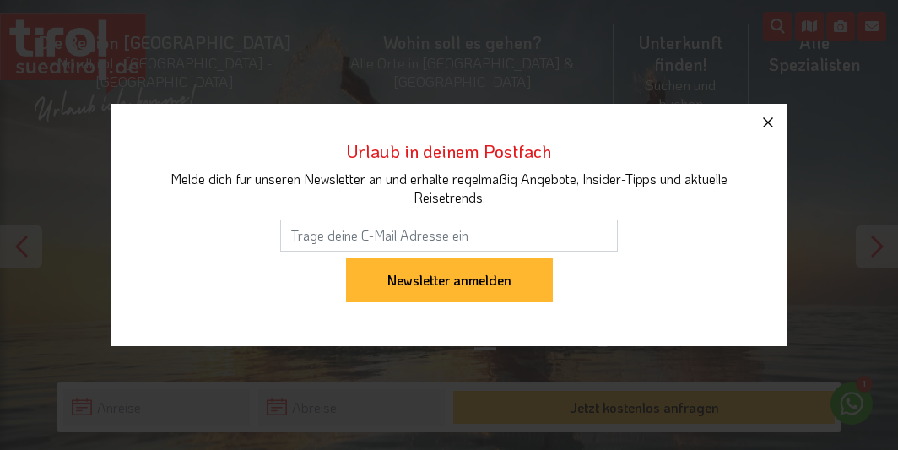
click at [768, 124] on icon "button" at bounding box center [768, 122] width 20 height 20
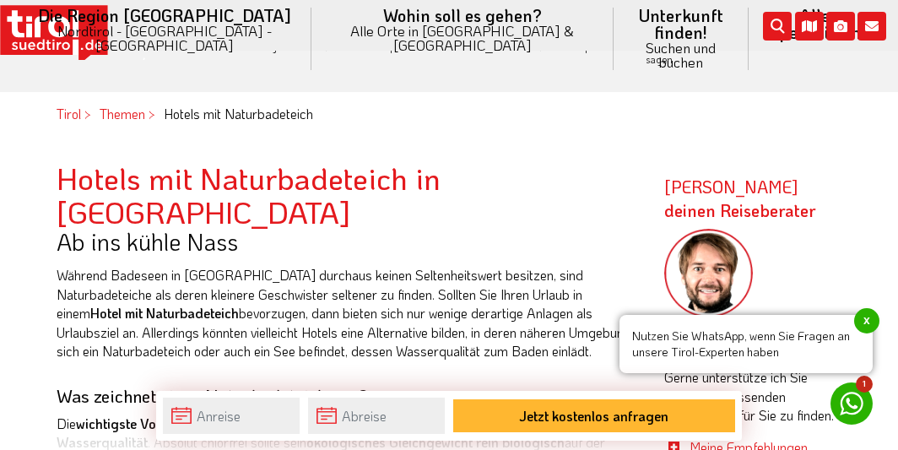
scroll to position [527, 0]
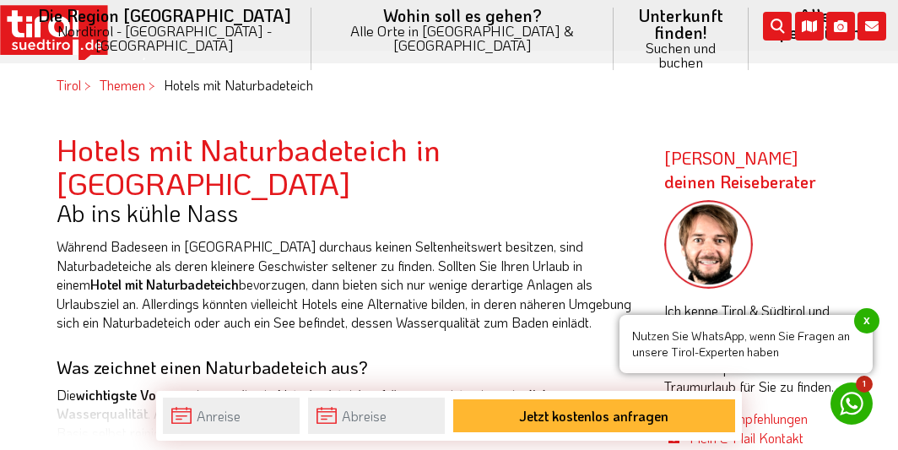
click at [867, 320] on span "x" at bounding box center [866, 320] width 25 height 25
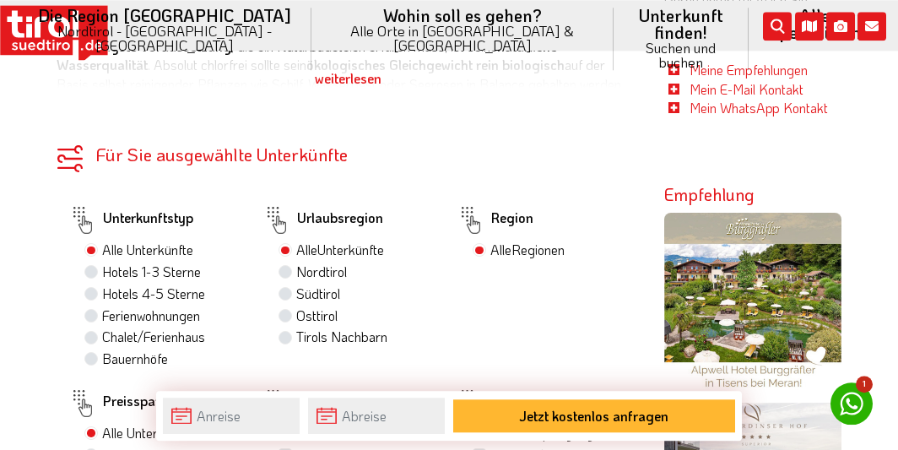
scroll to position [878, 0]
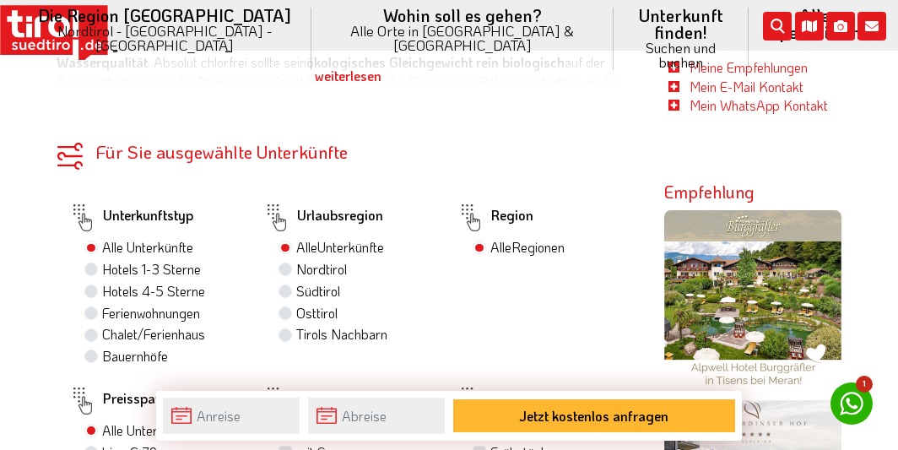
click at [296, 284] on label "Südtirol" at bounding box center [318, 291] width 44 height 19
click at [289, 285] on input "Südtirol" at bounding box center [287, 290] width 11 height 11
radio input "true"
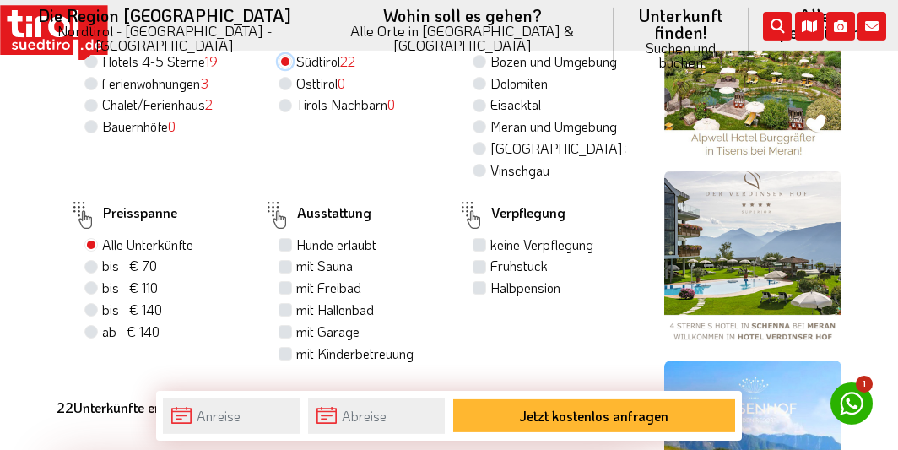
scroll to position [1141, 0]
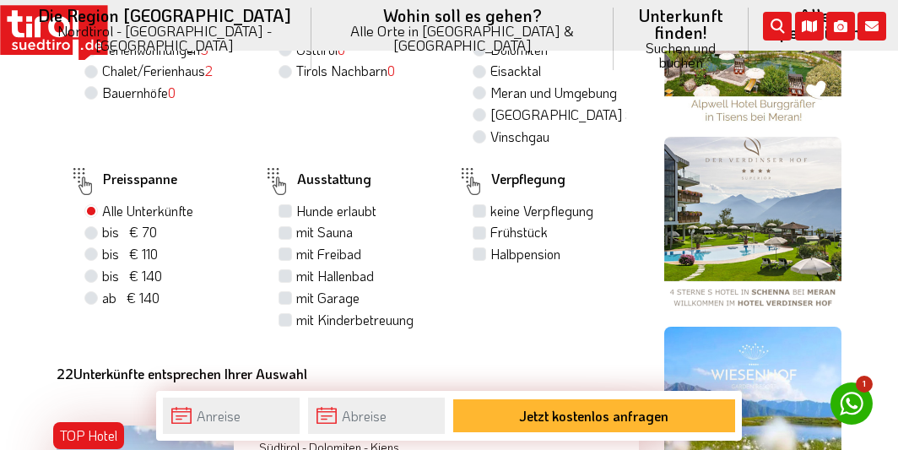
click at [491, 254] on label "Halbpension" at bounding box center [526, 254] width 70 height 19
click at [476, 254] on input "Halbpension" at bounding box center [481, 253] width 11 height 11
checkbox input "true"
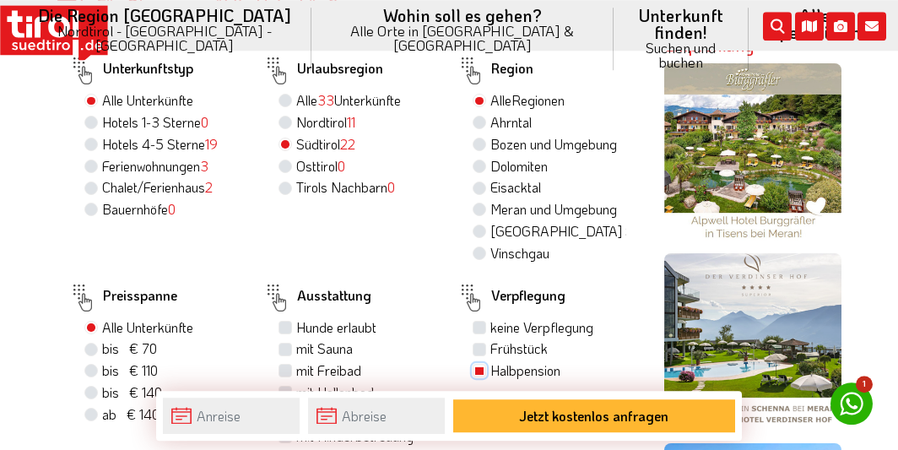
scroll to position [1054, 0]
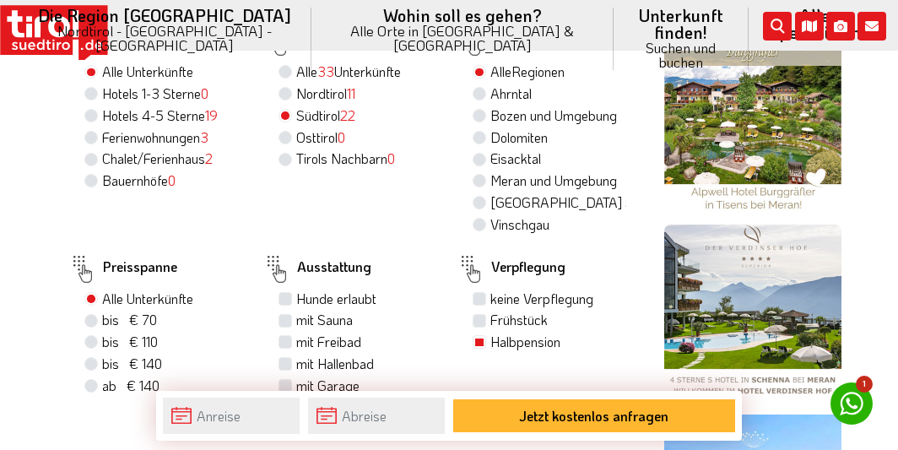
click at [491, 129] on label "Dolomiten" at bounding box center [519, 137] width 57 height 19
click at [482, 132] on input "Dolomiten" at bounding box center [481, 137] width 11 height 11
radio input "true"
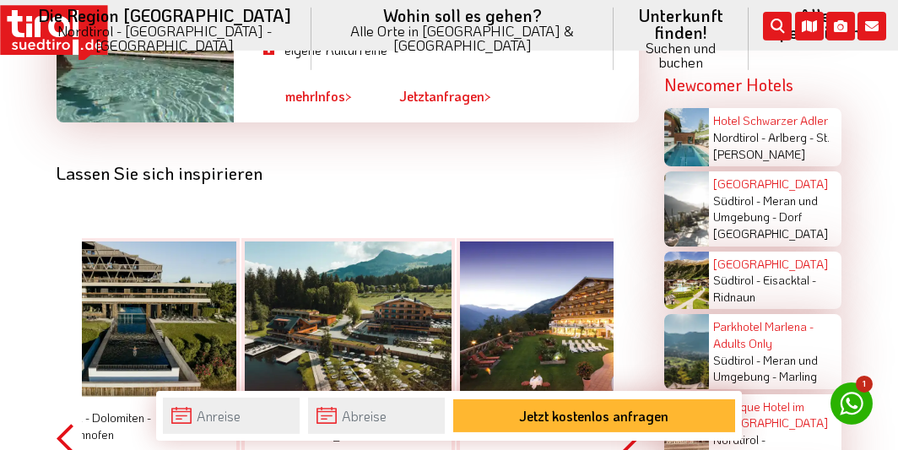
scroll to position [2722, 0]
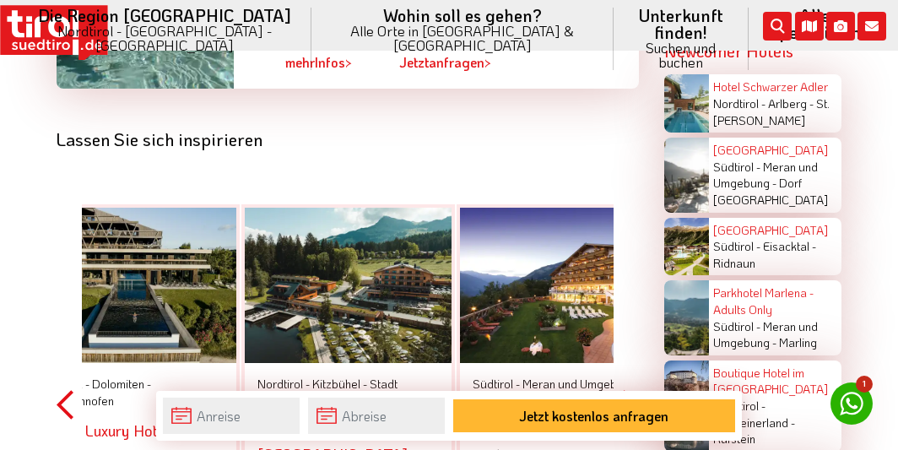
click at [345, 295] on div at bounding box center [348, 285] width 207 height 155
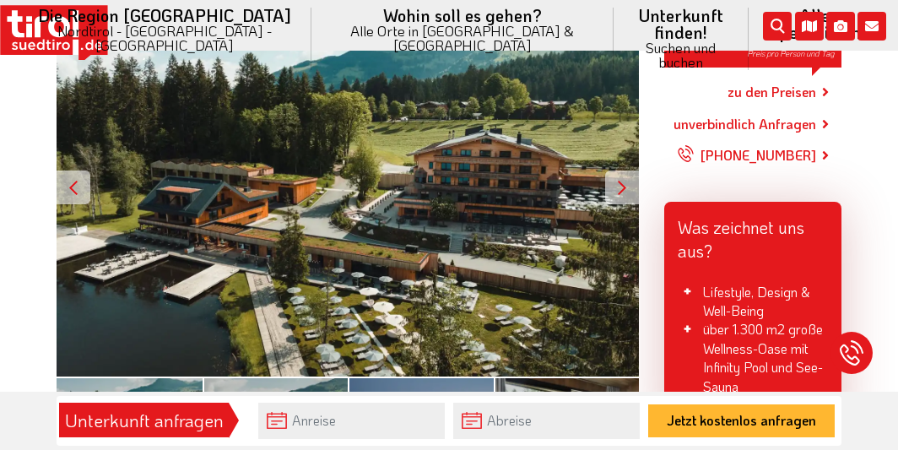
scroll to position [351, 0]
click at [609, 179] on div at bounding box center [622, 188] width 34 height 34
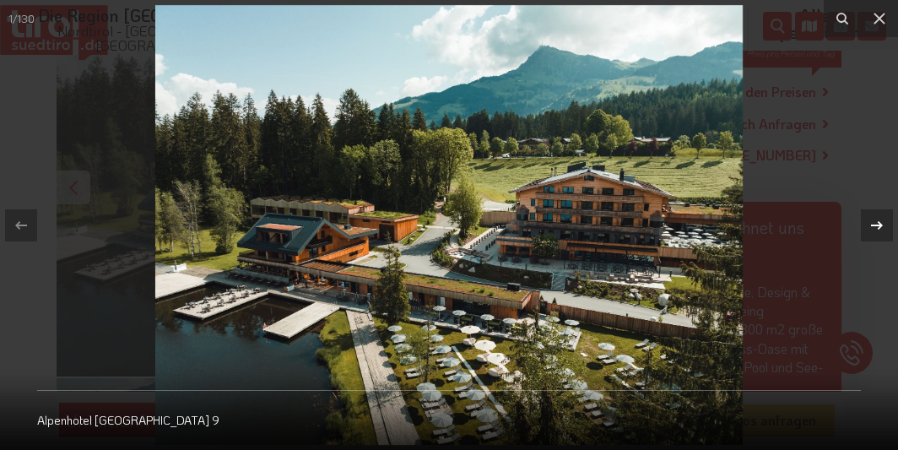
click at [884, 224] on icon at bounding box center [877, 225] width 20 height 20
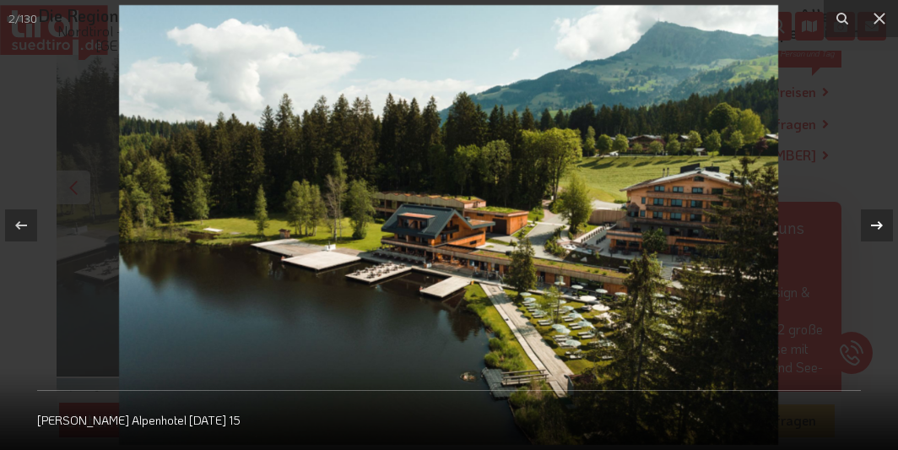
click at [884, 224] on icon at bounding box center [877, 225] width 20 height 20
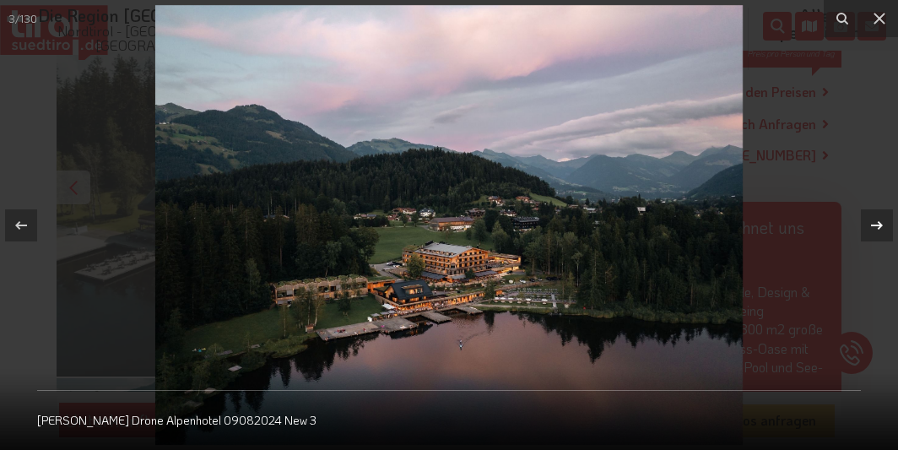
click at [884, 224] on div "3 / 130 Sommer Drone Alpenhotel 09082024 New 3" at bounding box center [449, 225] width 898 height 450
click at [877, 221] on icon at bounding box center [877, 225] width 20 height 20
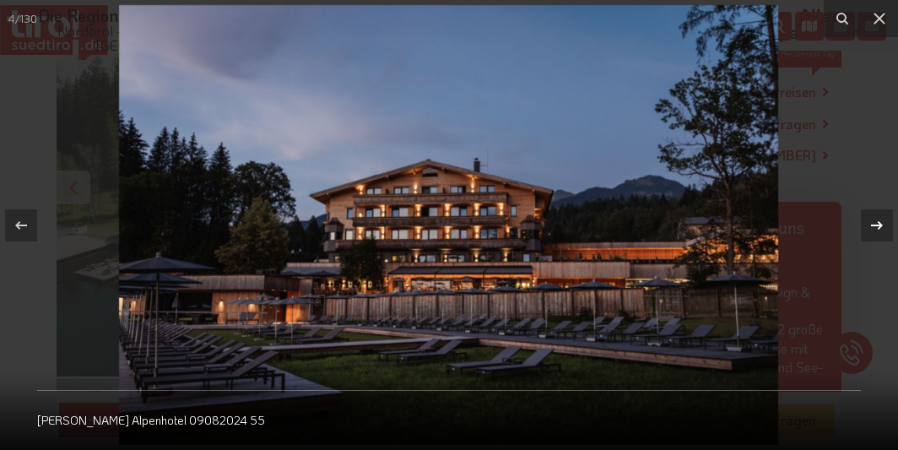
click at [877, 221] on icon at bounding box center [877, 225] width 20 height 20
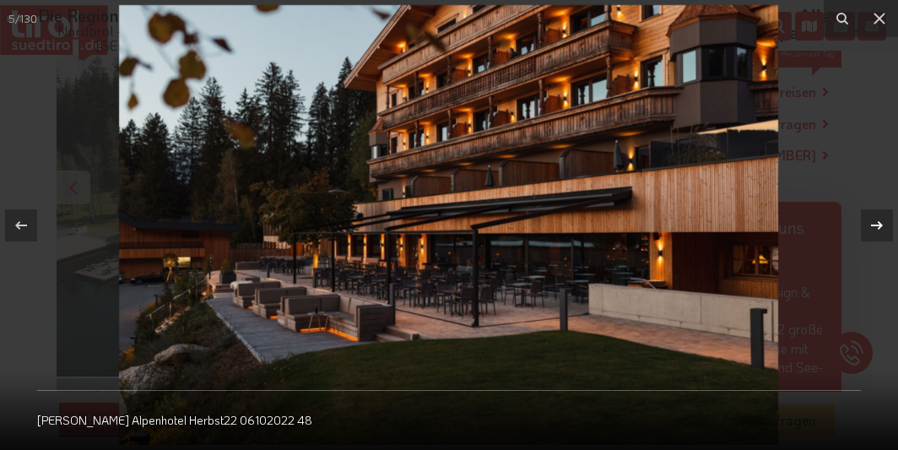
click at [877, 221] on icon at bounding box center [877, 225] width 20 height 20
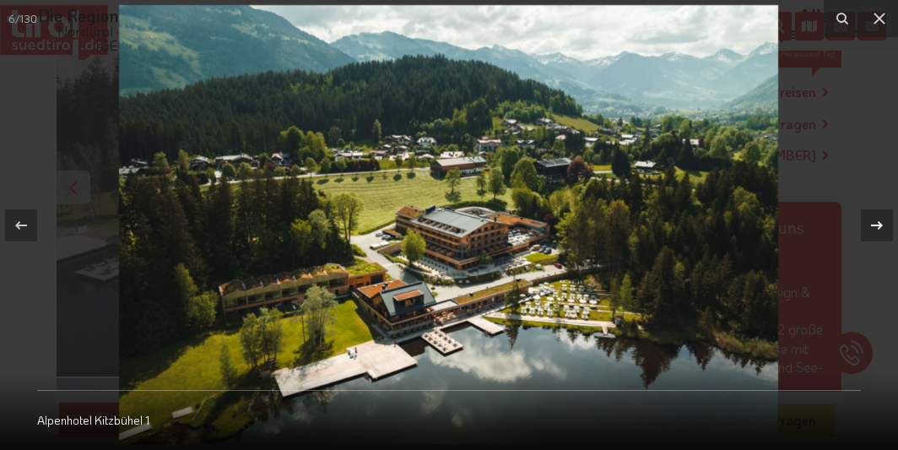
click at [877, 221] on icon at bounding box center [877, 225] width 20 height 20
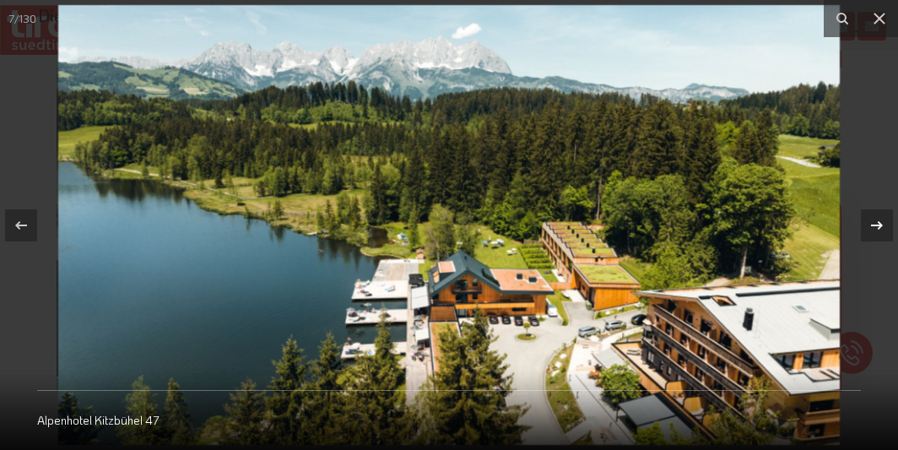
click at [877, 221] on icon at bounding box center [877, 225] width 20 height 20
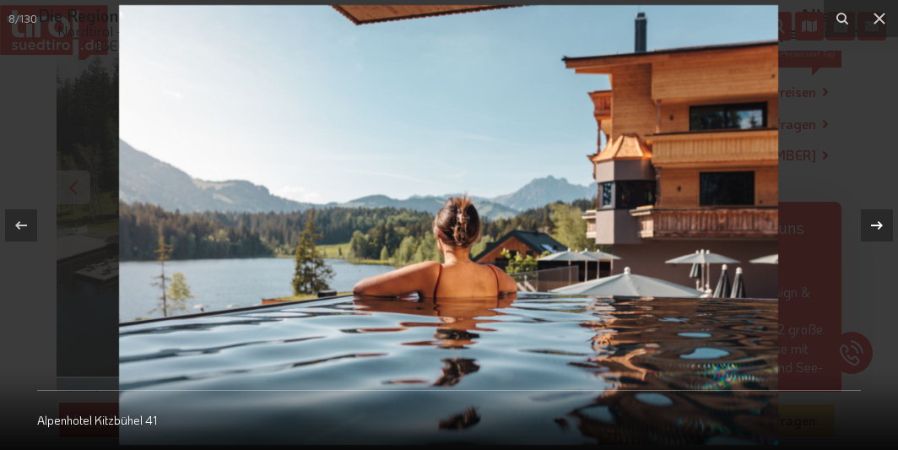
click at [877, 221] on icon at bounding box center [877, 225] width 20 height 20
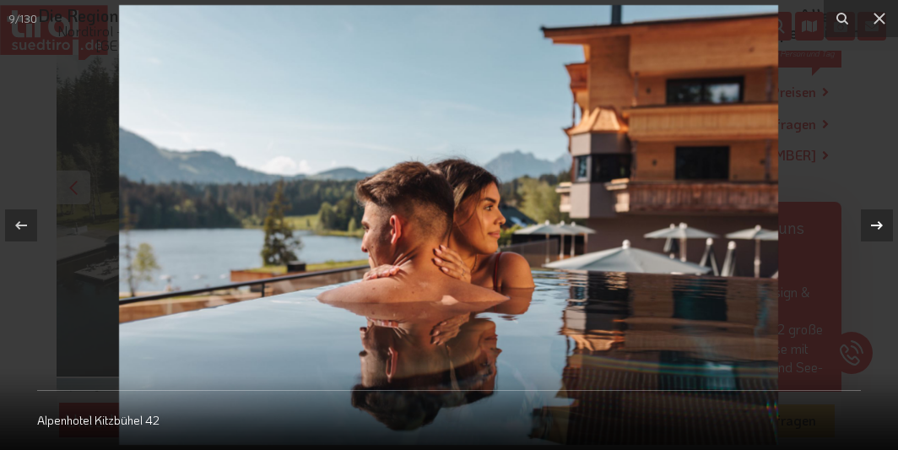
click at [876, 226] on icon at bounding box center [877, 225] width 20 height 20
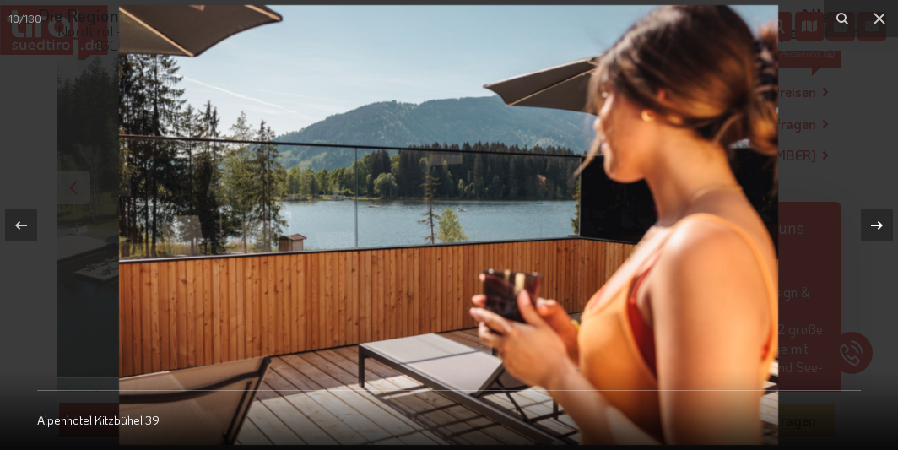
click at [876, 225] on icon at bounding box center [877, 224] width 12 height 8
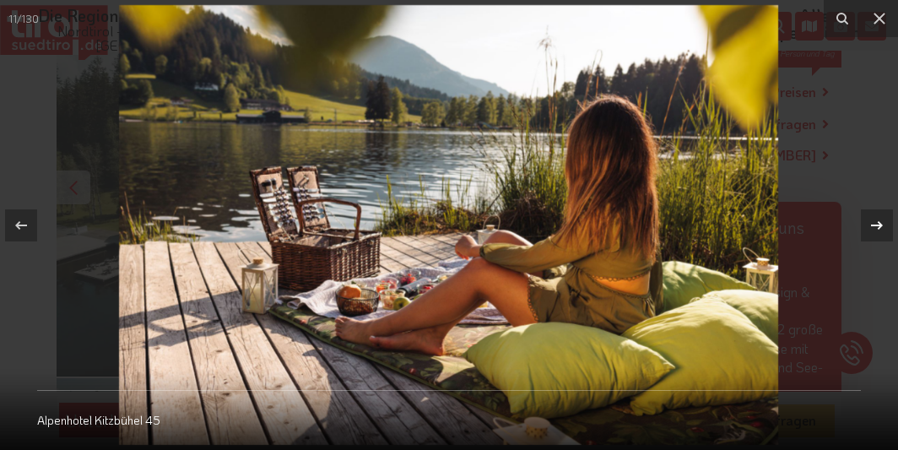
click at [876, 225] on icon at bounding box center [877, 224] width 12 height 8
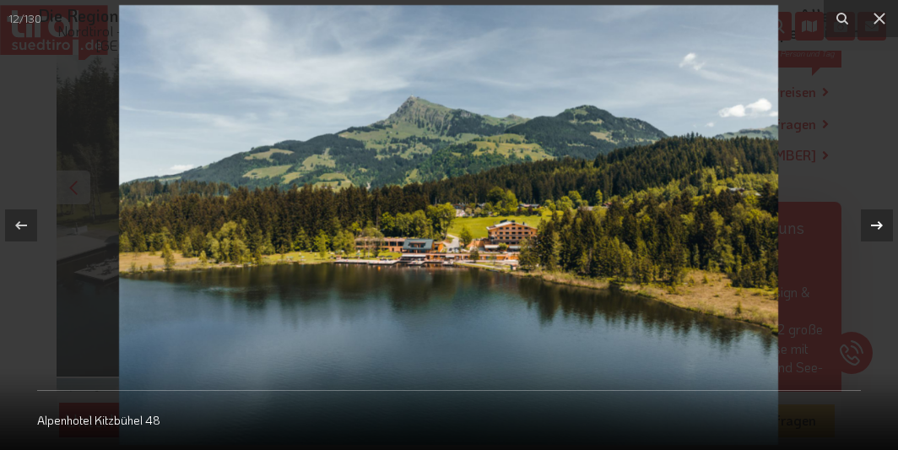
click at [876, 225] on icon at bounding box center [877, 224] width 12 height 8
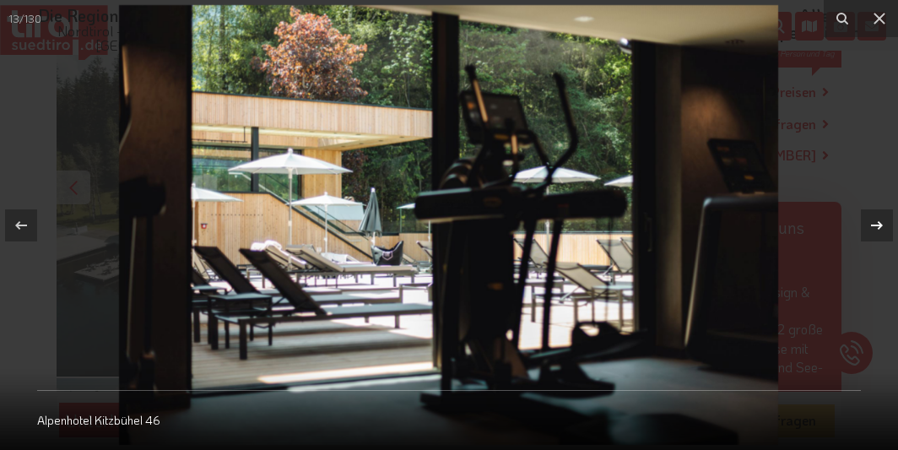
click at [876, 225] on icon at bounding box center [877, 224] width 12 height 8
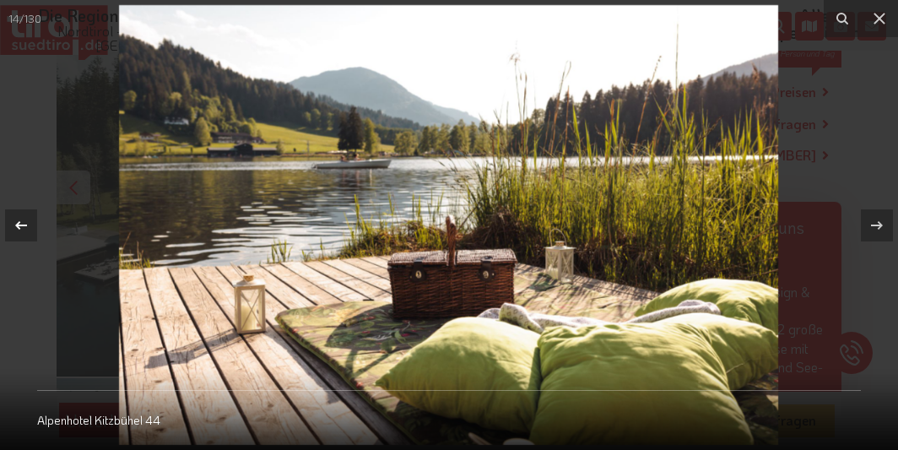
click at [13, 225] on icon at bounding box center [21, 225] width 20 height 20
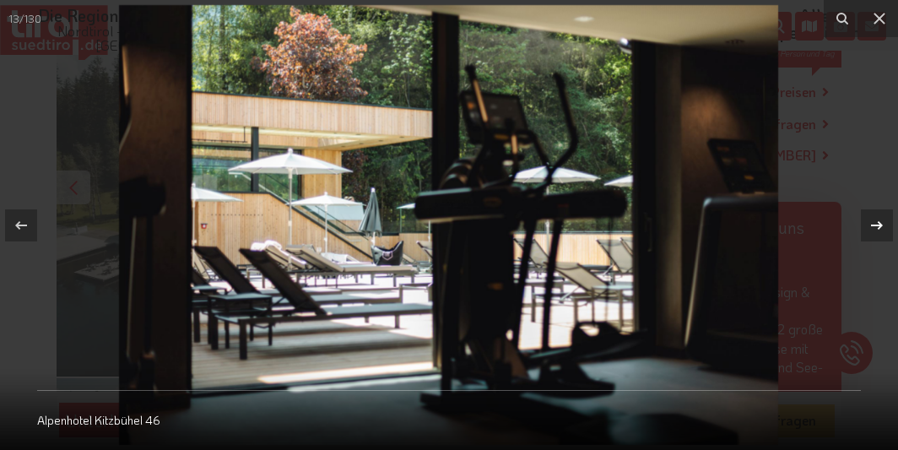
click at [876, 222] on icon at bounding box center [877, 225] width 20 height 20
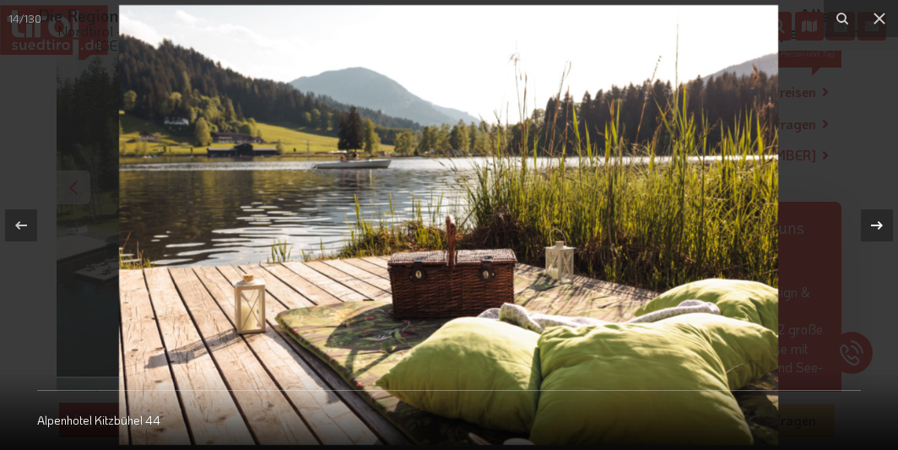
click at [876, 222] on icon at bounding box center [877, 225] width 20 height 20
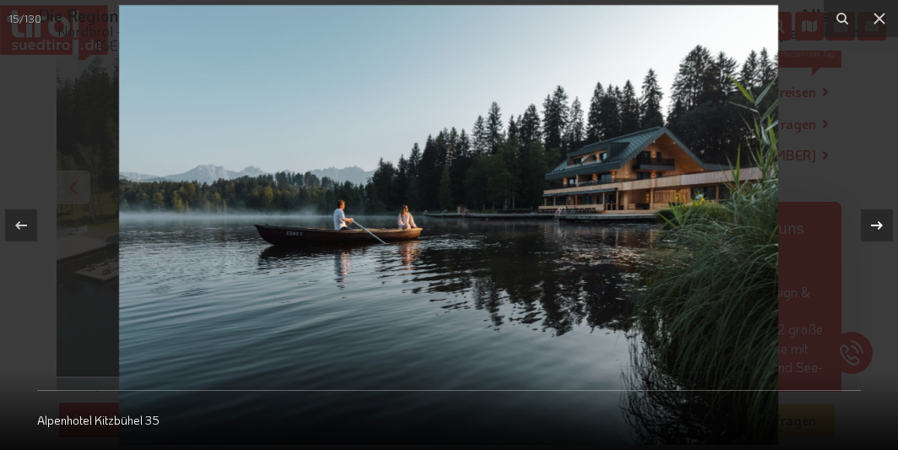
click at [876, 222] on icon at bounding box center [877, 225] width 20 height 20
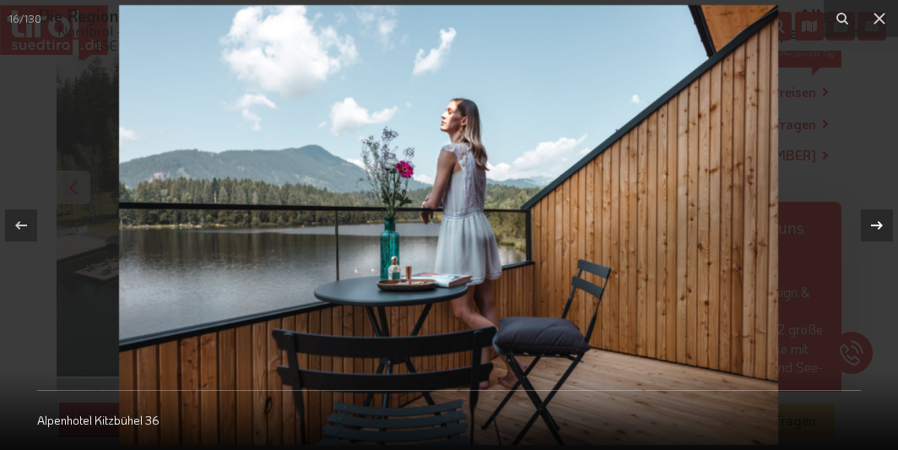
click at [876, 222] on icon at bounding box center [877, 225] width 20 height 20
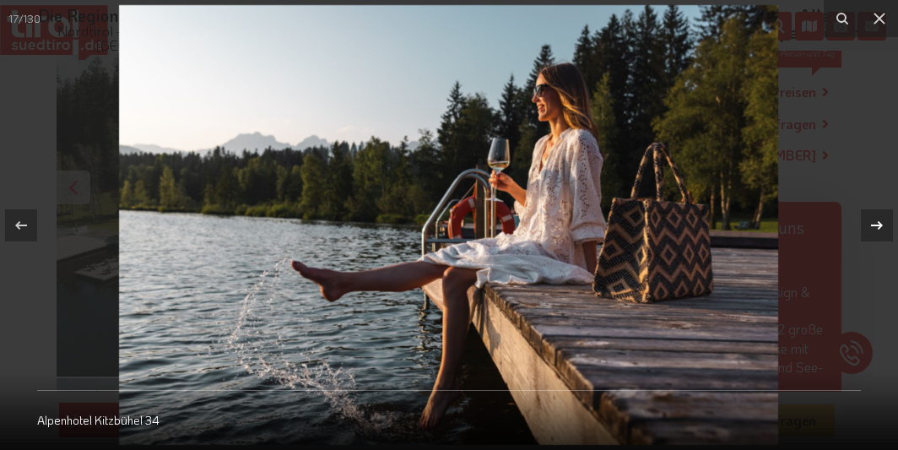
click at [876, 222] on icon at bounding box center [877, 225] width 20 height 20
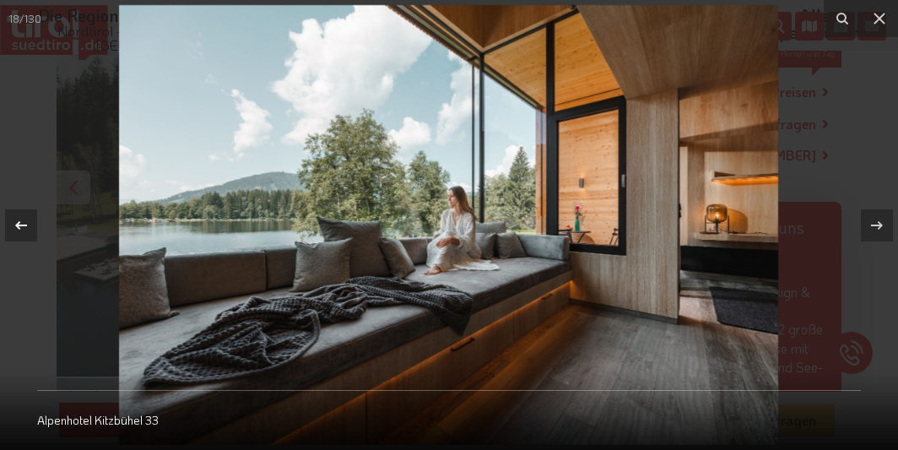
click at [18, 219] on icon at bounding box center [21, 225] width 20 height 20
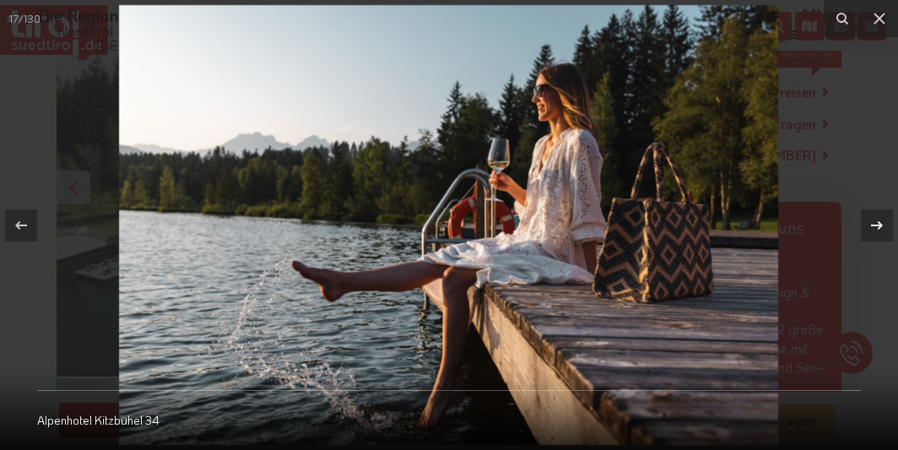
click at [868, 222] on icon at bounding box center [877, 225] width 20 height 20
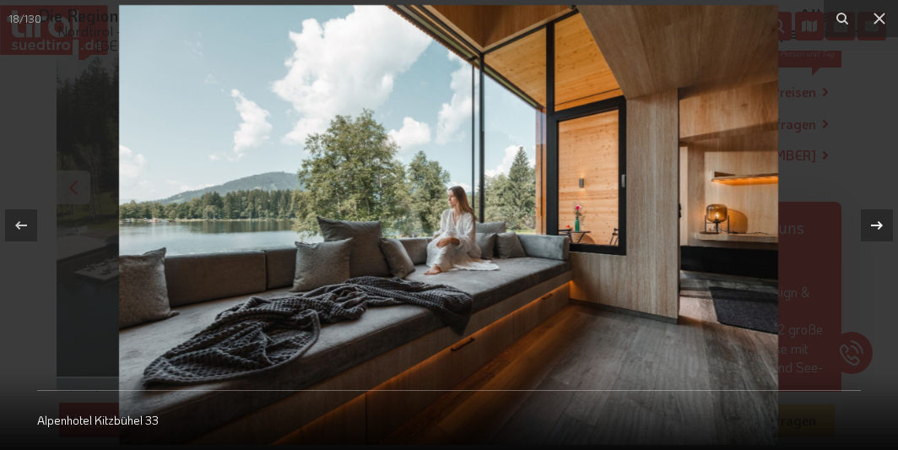
click at [868, 222] on icon at bounding box center [877, 225] width 20 height 20
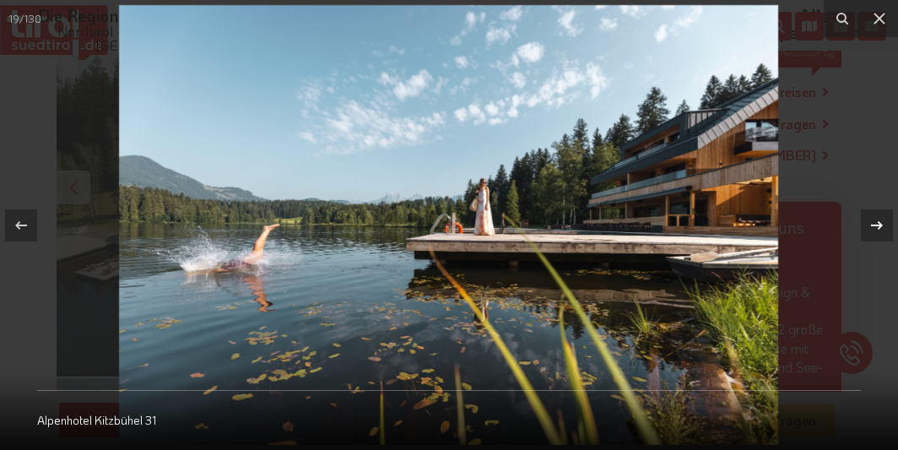
click at [883, 221] on icon at bounding box center [877, 225] width 20 height 20
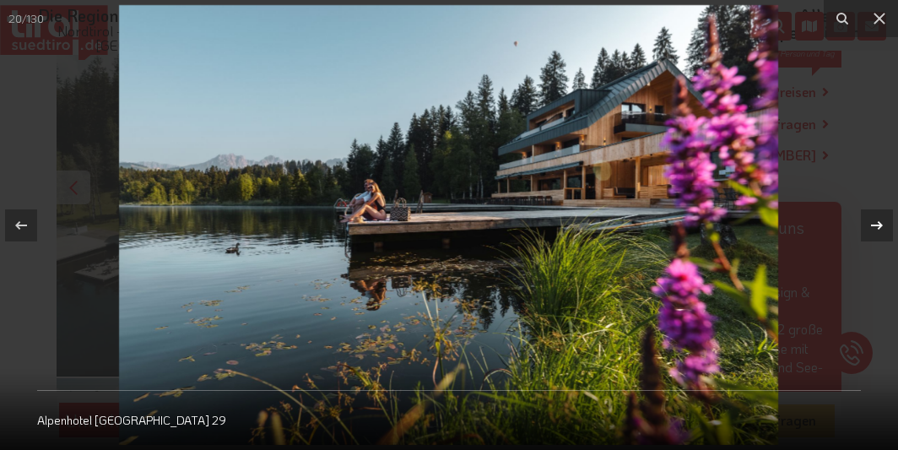
click at [877, 217] on icon at bounding box center [877, 225] width 20 height 20
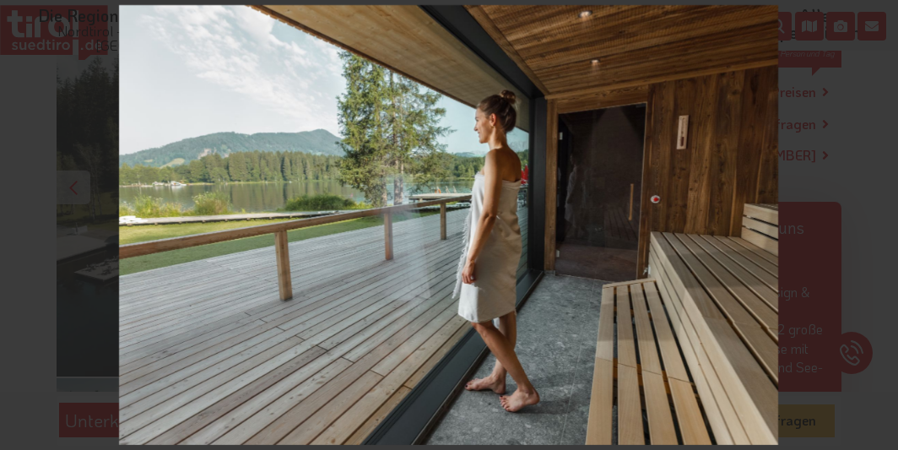
click at [874, 221] on div "21 / 130 Alpenhotel Kitzbühel 30" at bounding box center [449, 225] width 898 height 450
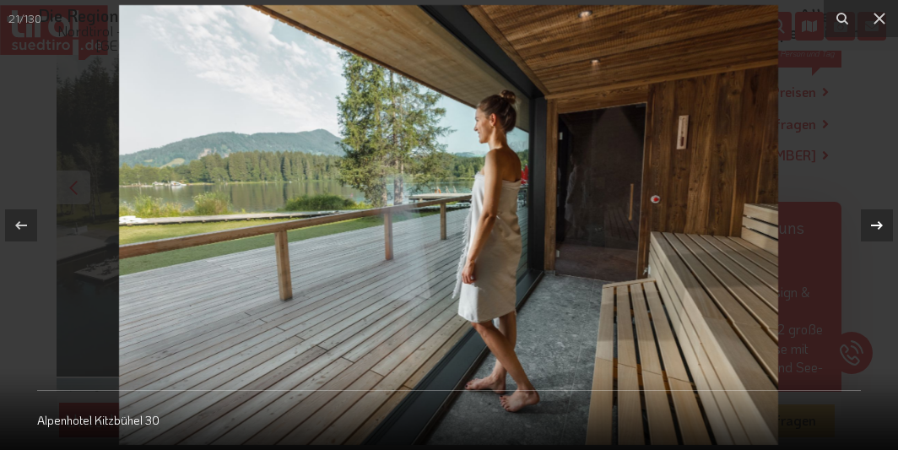
click at [879, 225] on icon at bounding box center [877, 224] width 12 height 8
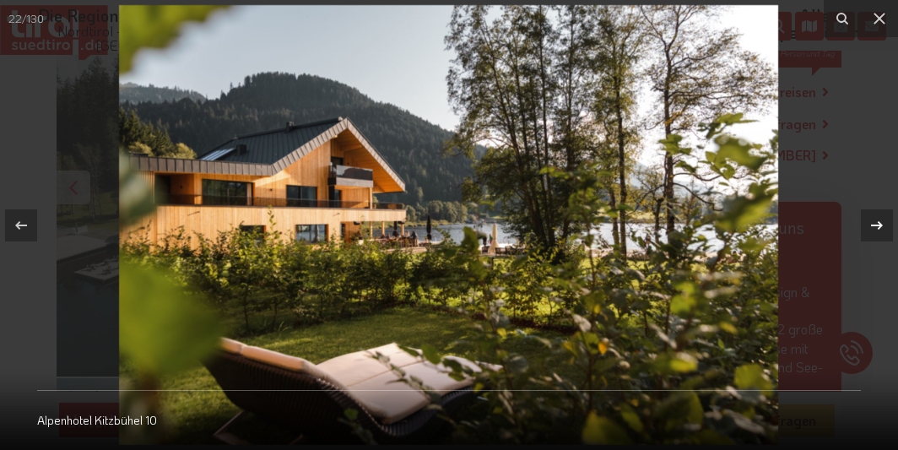
click at [878, 222] on icon at bounding box center [877, 225] width 20 height 20
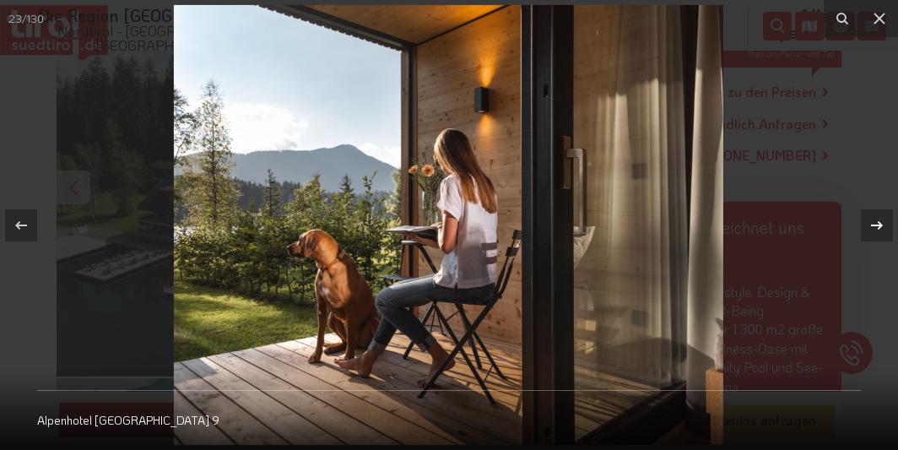
click at [877, 224] on icon at bounding box center [877, 225] width 20 height 20
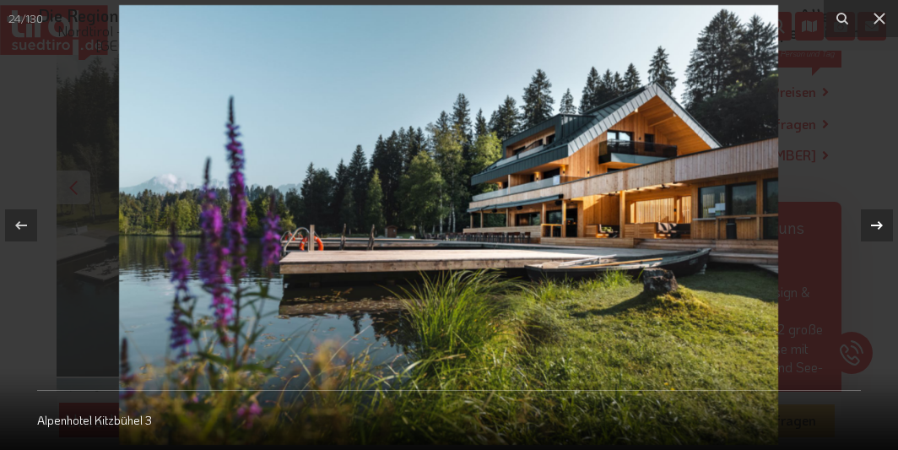
click at [881, 226] on icon at bounding box center [877, 224] width 12 height 8
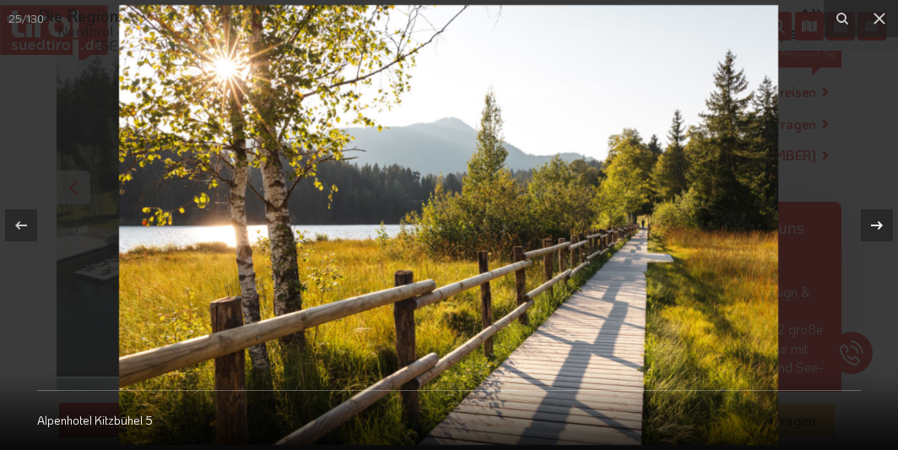
click at [878, 222] on icon at bounding box center [877, 225] width 20 height 20
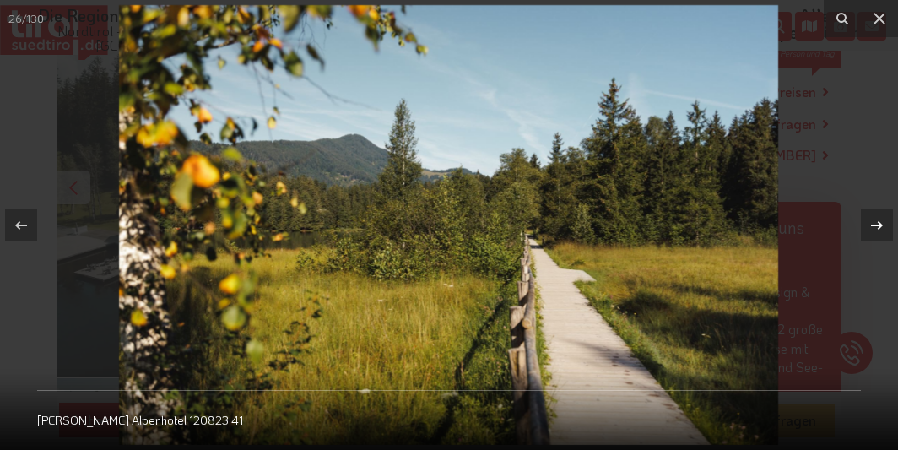
click at [878, 222] on icon at bounding box center [877, 225] width 20 height 20
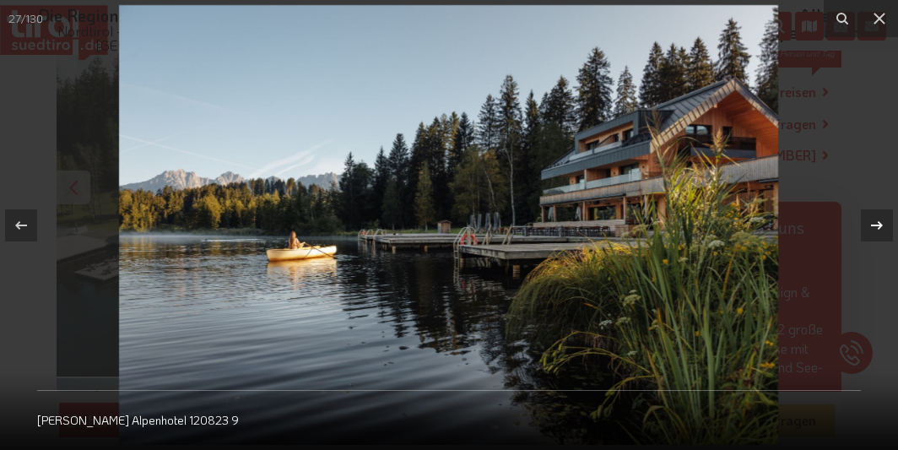
click at [878, 222] on icon at bounding box center [877, 225] width 20 height 20
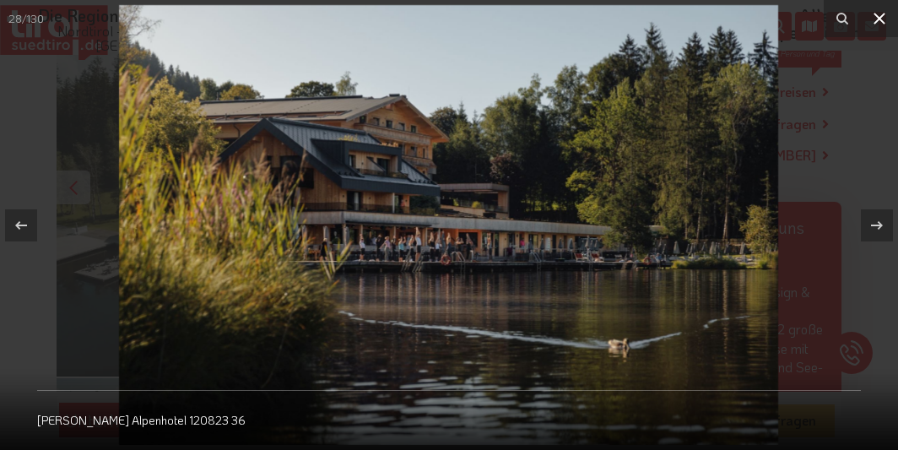
click at [884, 17] on icon at bounding box center [880, 18] width 20 height 20
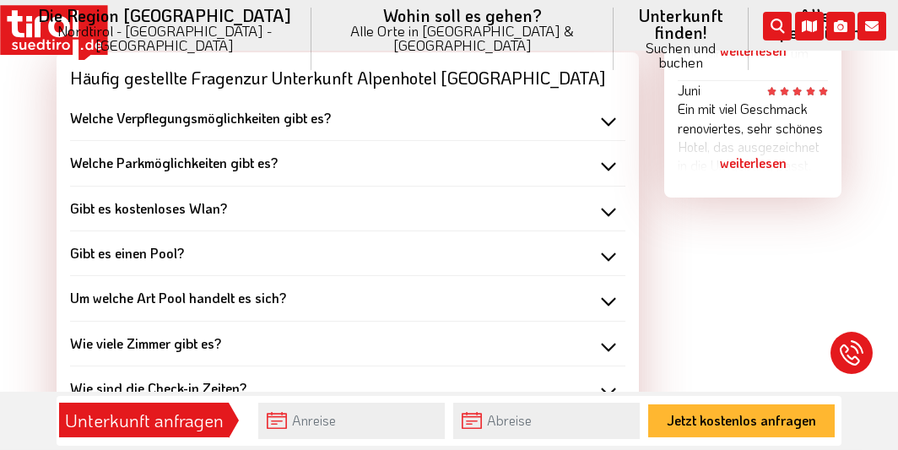
scroll to position [1639, 0]
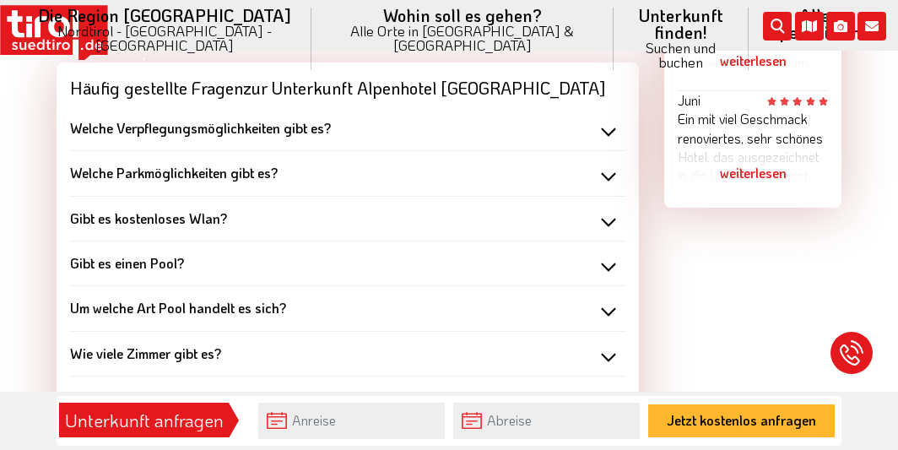
click at [617, 299] on div "Um welche Art Pool handelt es sich?" at bounding box center [348, 308] width 556 height 19
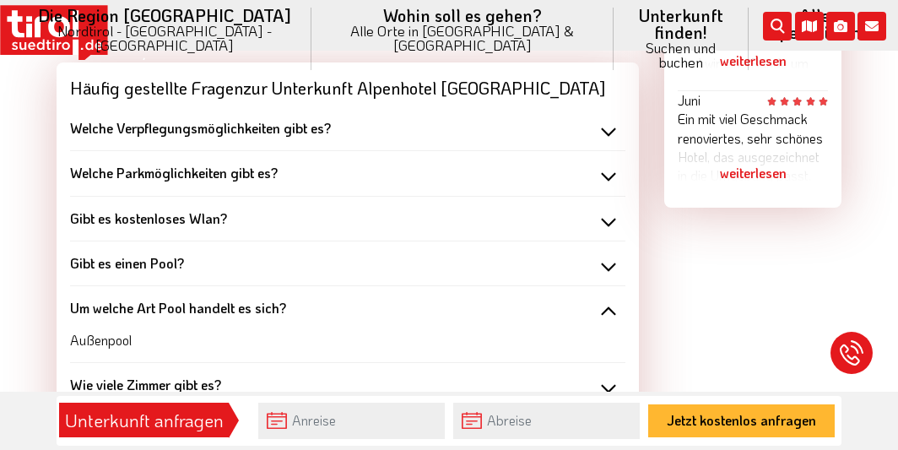
click at [599, 254] on div "Gibt es einen Pool?" at bounding box center [348, 263] width 556 height 19
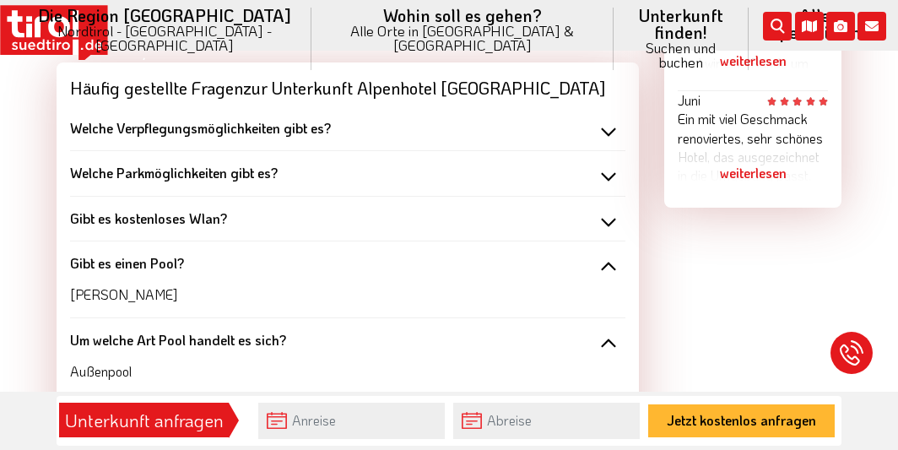
click at [608, 215] on div "Gibt es kostenloses Wlan?" at bounding box center [348, 218] width 556 height 19
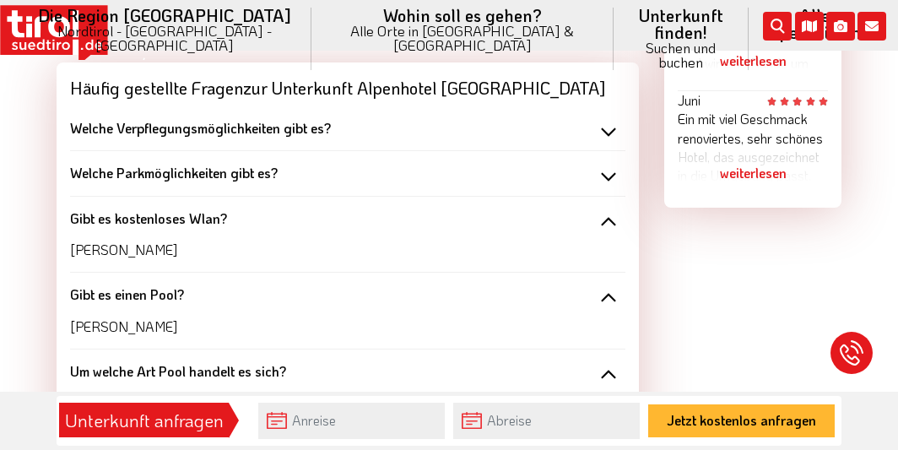
click at [612, 164] on div "Welche Parkmöglichkeiten gibt es?" at bounding box center [348, 173] width 556 height 19
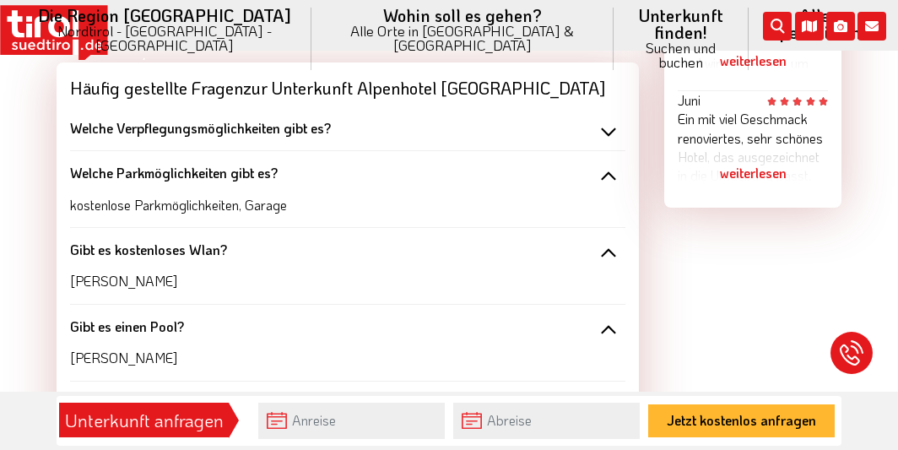
click at [605, 119] on div "Welche Verpflegungsmöglichkeiten gibt es?" at bounding box center [348, 128] width 556 height 19
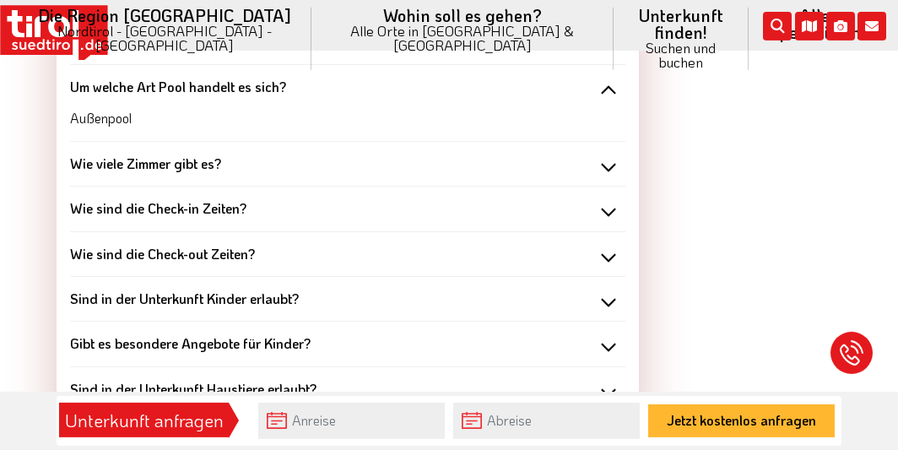
scroll to position [1990, 0]
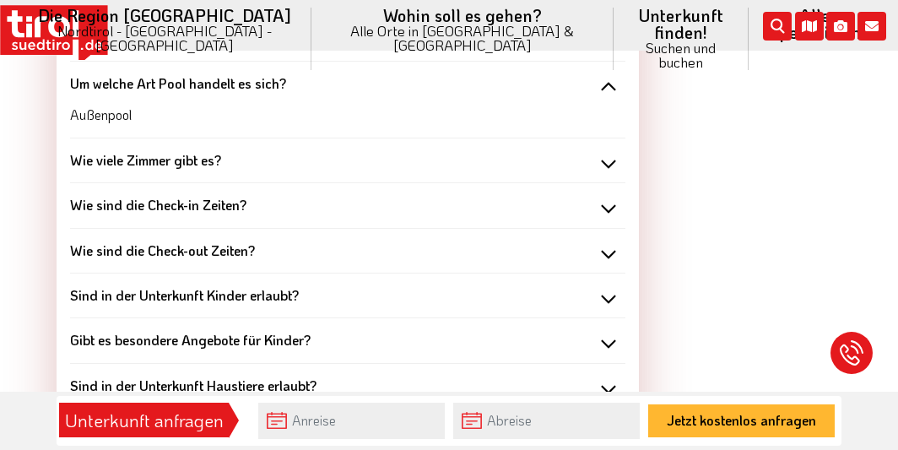
click at [615, 151] on div "Wie viele Zimmer gibt es?" at bounding box center [348, 160] width 556 height 19
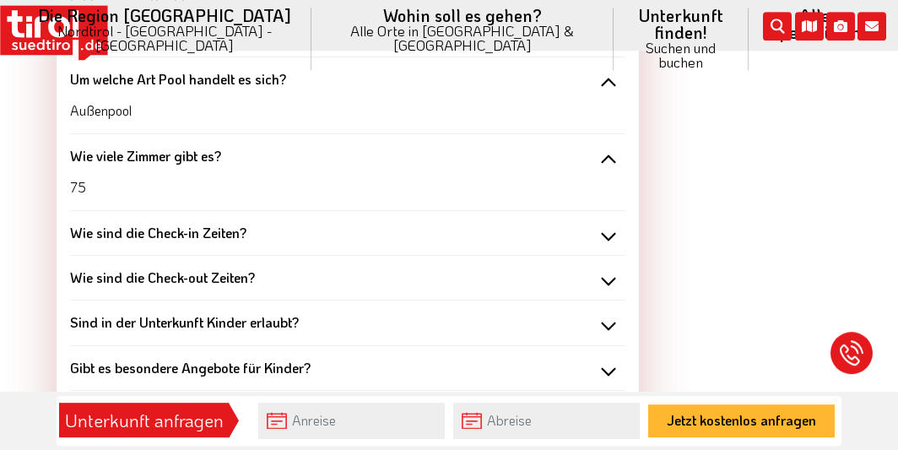
scroll to position [2078, 0]
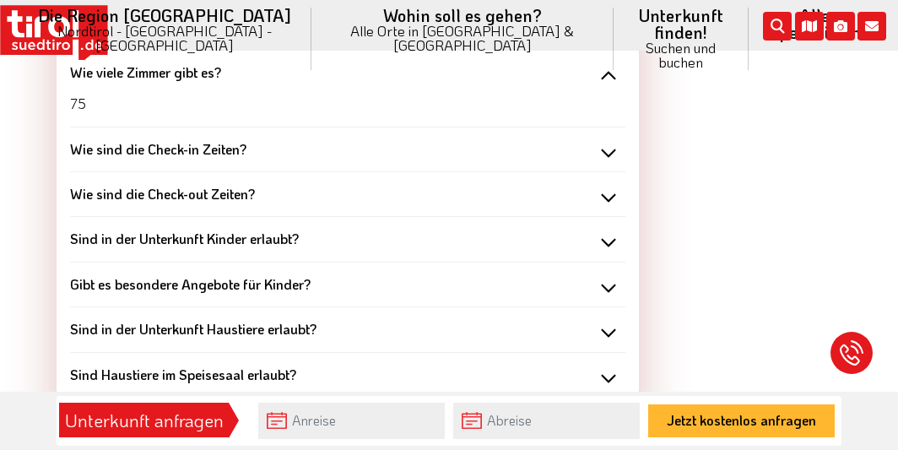
click at [615, 232] on div "Sind in der Unterkunft Kinder erlaubt?" at bounding box center [348, 239] width 556 height 19
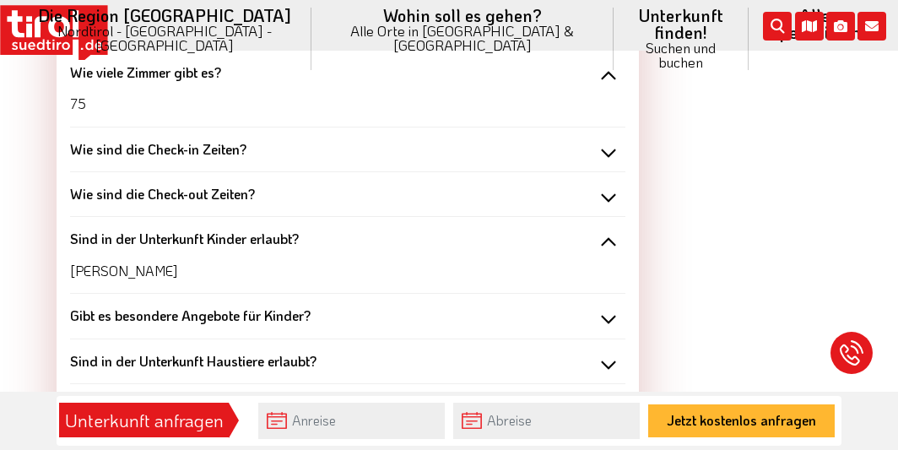
click at [613, 306] on div "Gibt es besondere Angebote für Kinder?" at bounding box center [348, 315] width 556 height 19
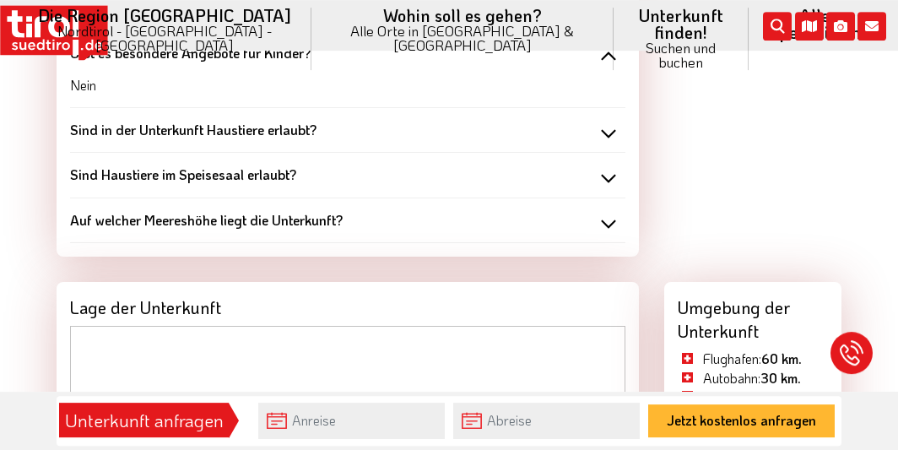
scroll to position [2341, 0]
click at [610, 120] on div "Sind in der Unterkunft Haustiere erlaubt?" at bounding box center [348, 129] width 556 height 19
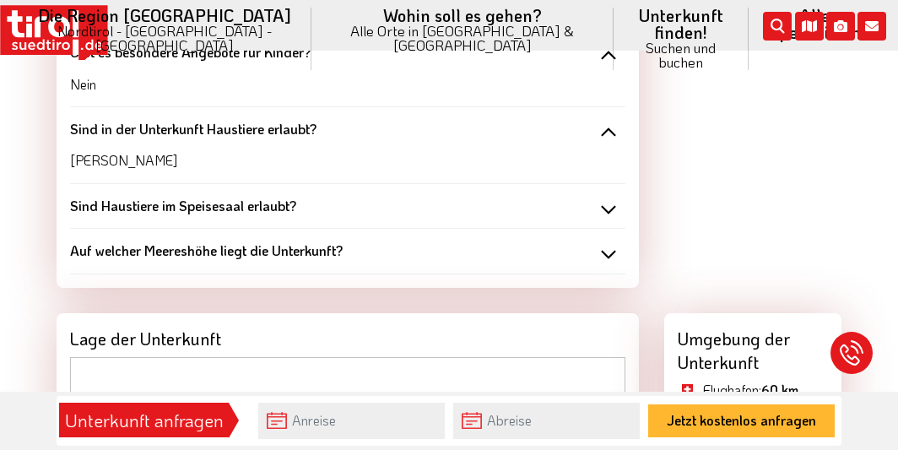
click at [610, 197] on div "Sind Haustiere im Speisesaal erlaubt?" at bounding box center [348, 206] width 556 height 19
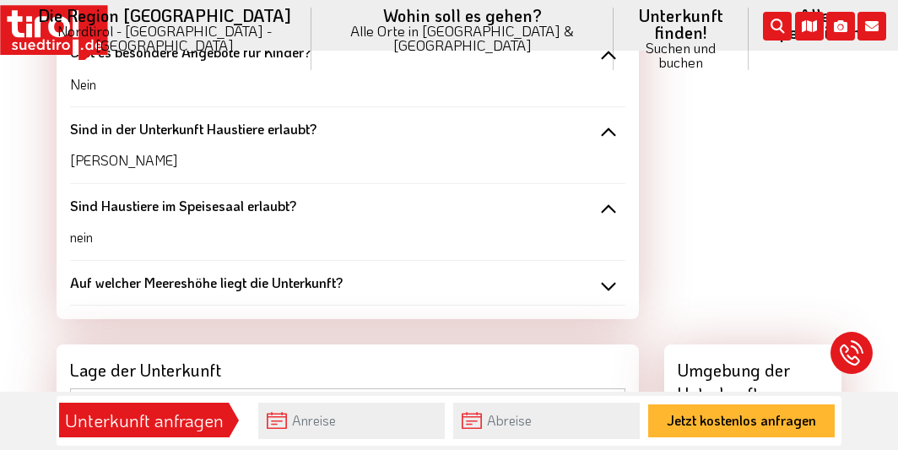
click at [613, 274] on div "Auf welcher Meereshöhe liegt die Unterkunft?" at bounding box center [348, 283] width 556 height 19
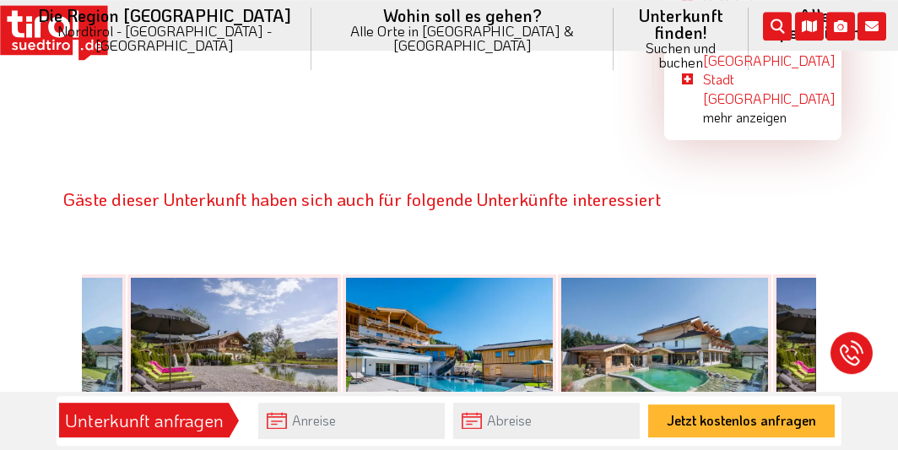
scroll to position [3395, 0]
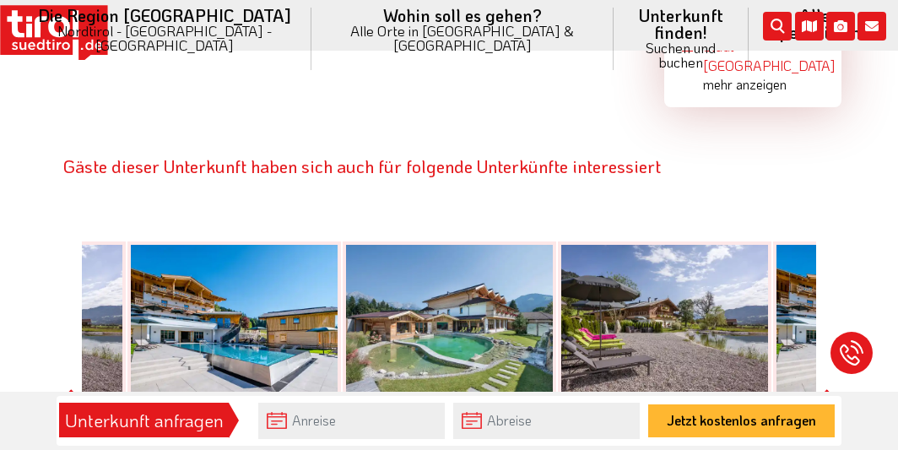
click at [837, 267] on button "Next" at bounding box center [833, 404] width 17 height 420
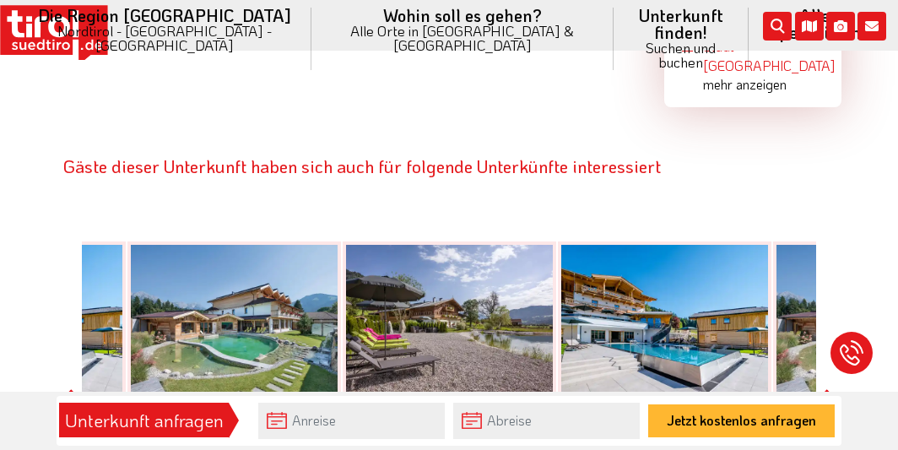
click at [837, 267] on button "Next" at bounding box center [833, 404] width 17 height 420
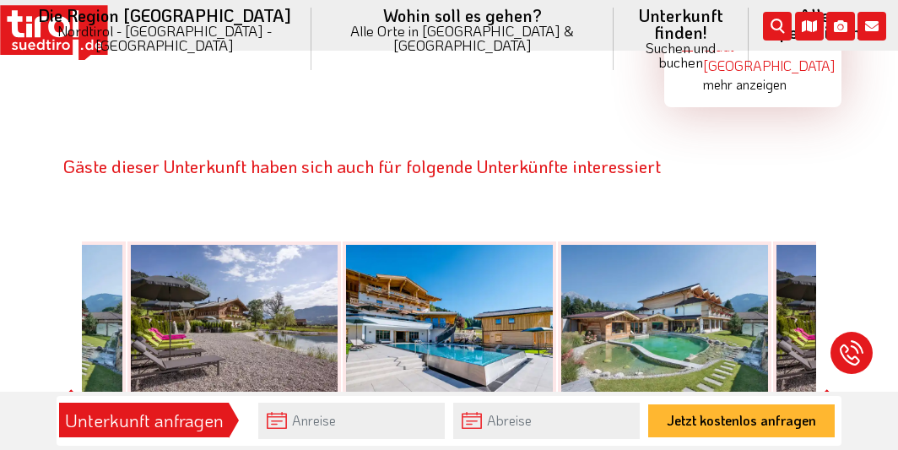
click at [837, 267] on button "Next" at bounding box center [833, 404] width 17 height 420
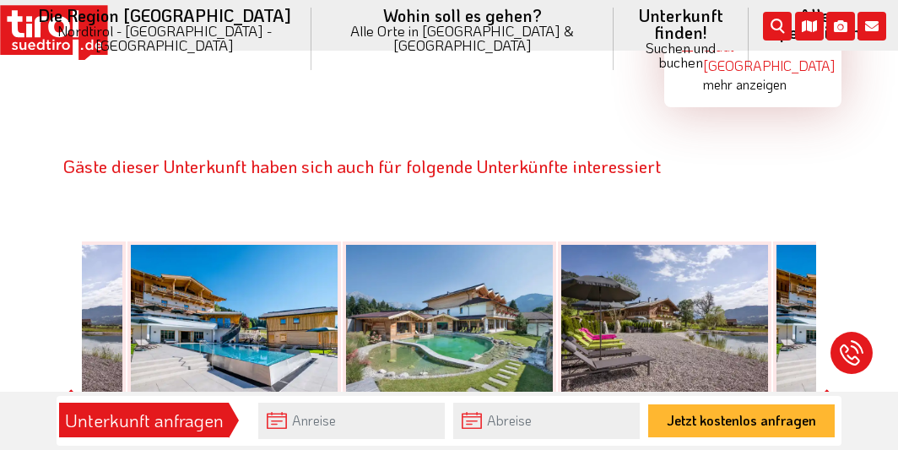
click at [837, 267] on button "Next" at bounding box center [833, 404] width 17 height 420
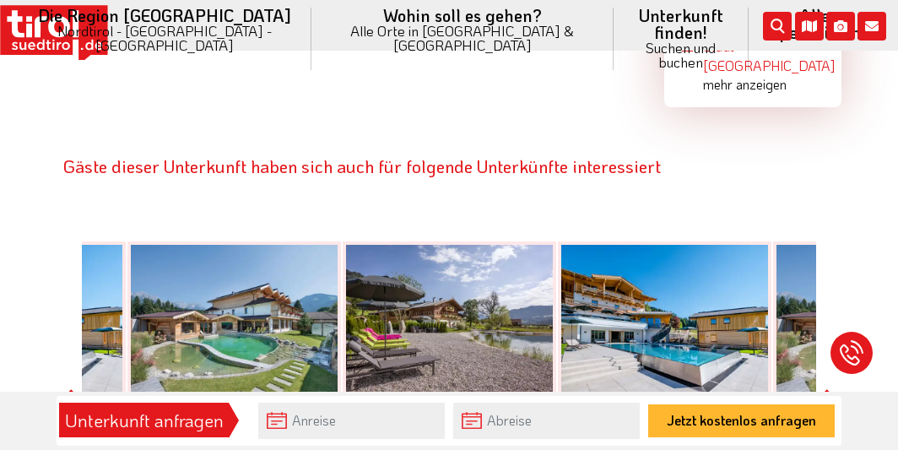
click at [837, 267] on button "Next" at bounding box center [833, 404] width 17 height 420
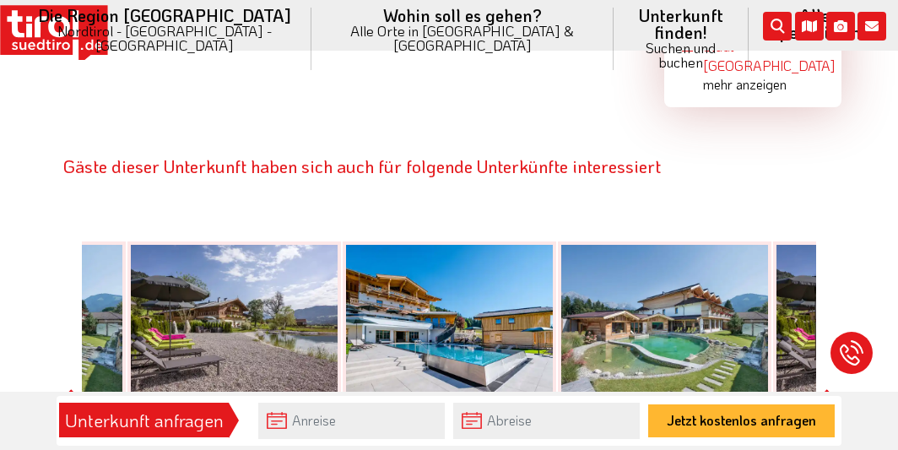
click at [837, 267] on button "Next" at bounding box center [833, 404] width 17 height 420
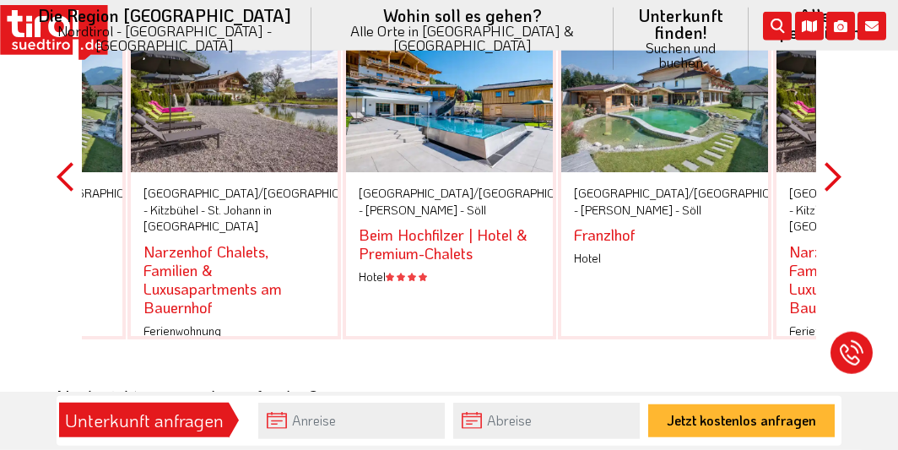
scroll to position [3658, 0]
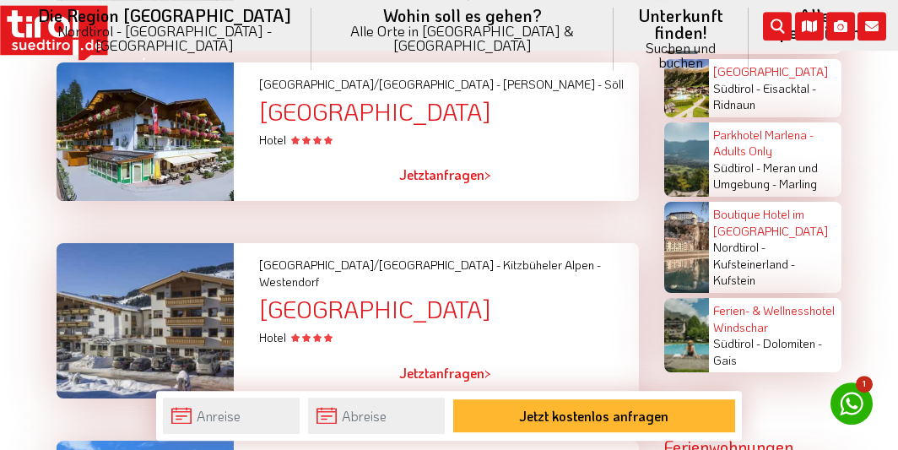
scroll to position [2722, 0]
